Goal: Complete application form: Complete application form

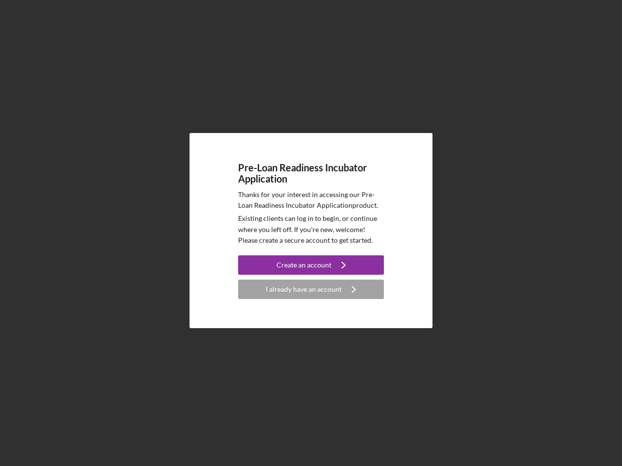
click at [311, 233] on p "Existing clients can log in to begin, or continue where you left off. If you're…" at bounding box center [311, 229] width 146 height 33
click at [311, 265] on div "Create an account" at bounding box center [303, 264] width 55 height 19
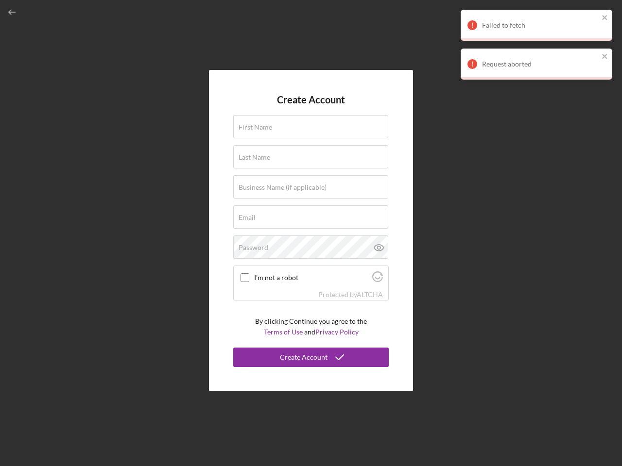
click at [311, 289] on div "Protected by [PERSON_NAME]" at bounding box center [311, 294] width 154 height 11
